Goal: Find specific page/section: Find specific page/section

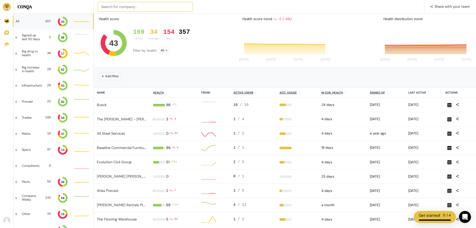
click at [138, 6] on input at bounding box center [145, 6] width 95 height 9
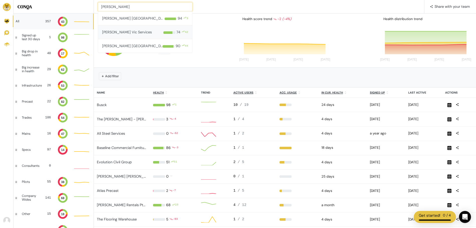
type input "Fulton Hogan"
